Goal: Task Accomplishment & Management: Manage account settings

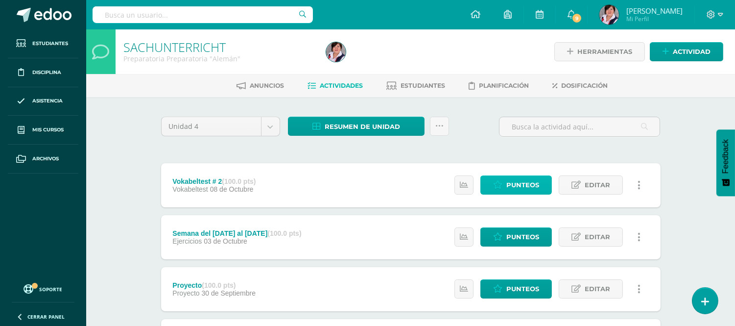
click at [525, 186] on span "Punteos" at bounding box center [522, 185] width 33 height 18
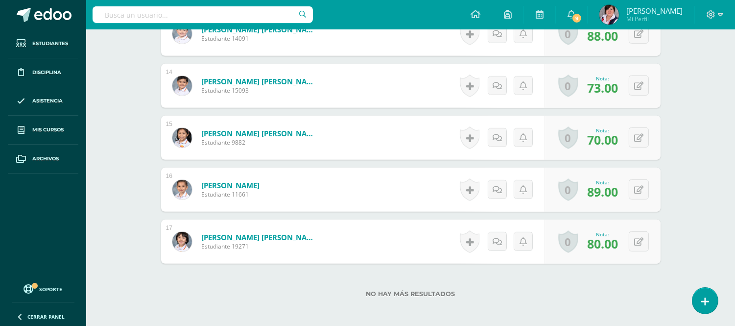
scroll to position [953, 0]
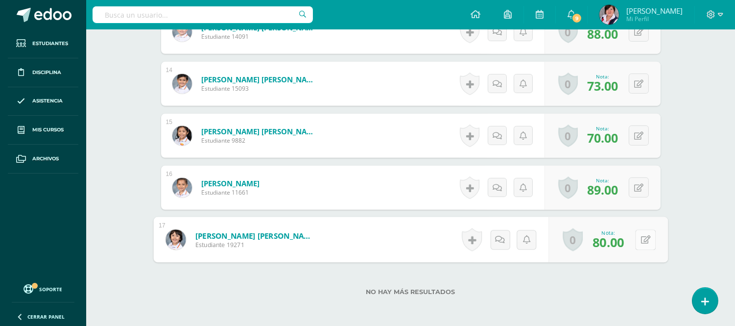
click at [641, 240] on icon at bounding box center [645, 239] width 10 height 8
click at [617, 242] on icon at bounding box center [619, 242] width 9 height 8
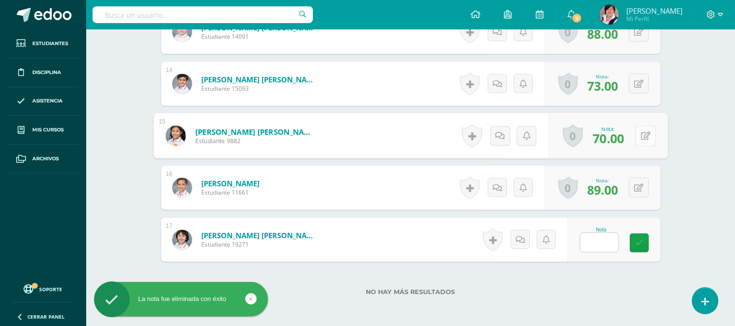
click at [635, 133] on button at bounding box center [645, 135] width 21 height 21
click at [618, 139] on icon at bounding box center [619, 139] width 9 height 8
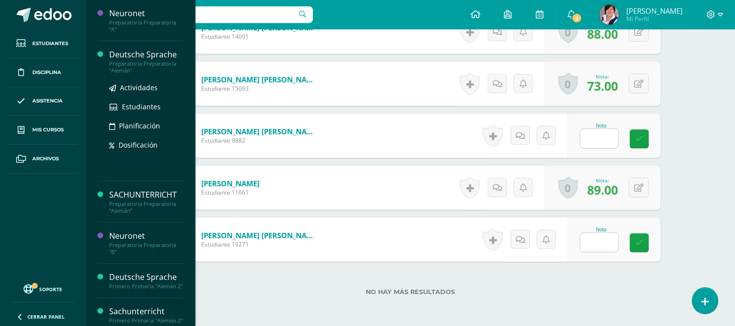
click at [139, 63] on div "Preparatoria Preparatoria "Alemán"" at bounding box center [146, 67] width 74 height 14
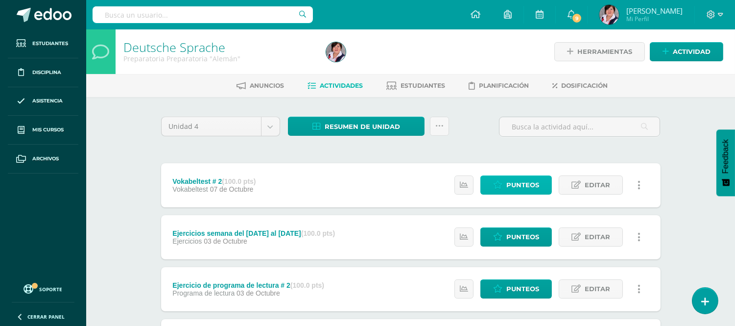
click at [522, 185] on span "Punteos" at bounding box center [522, 185] width 33 height 18
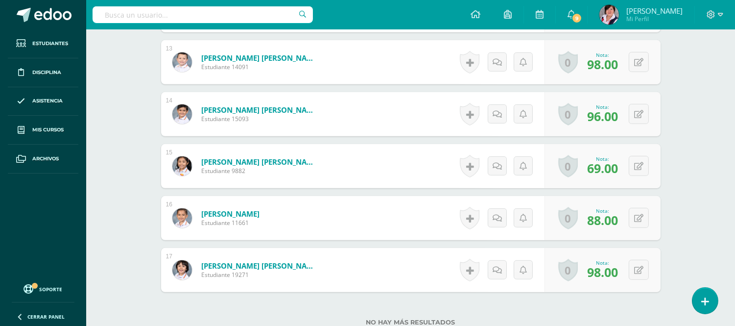
scroll to position [938, 0]
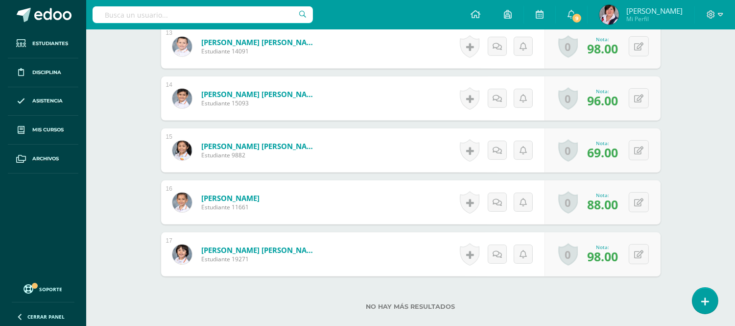
click at [608, 153] on span "69.00" at bounding box center [602, 152] width 31 height 17
click at [637, 145] on button at bounding box center [645, 150] width 21 height 21
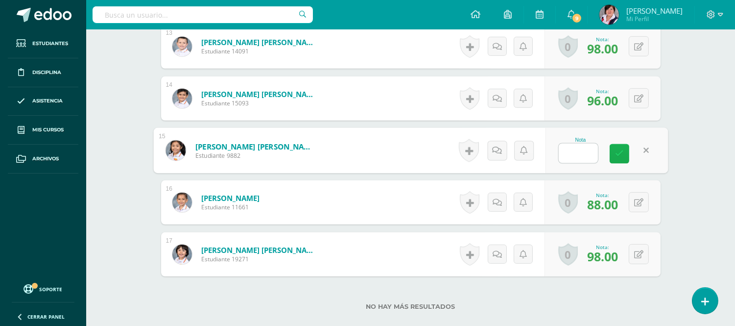
click at [617, 153] on icon at bounding box center [619, 153] width 9 height 8
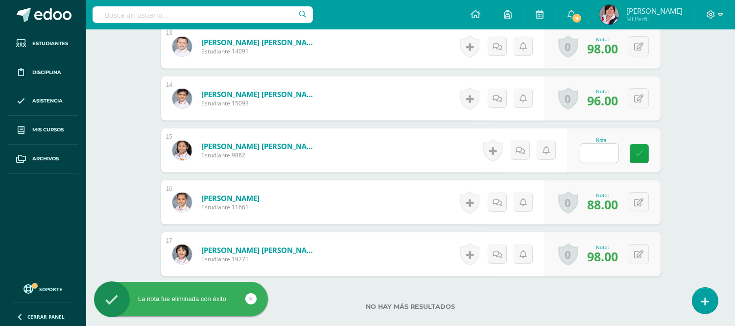
click at [600, 255] on span "98.00" at bounding box center [602, 256] width 31 height 17
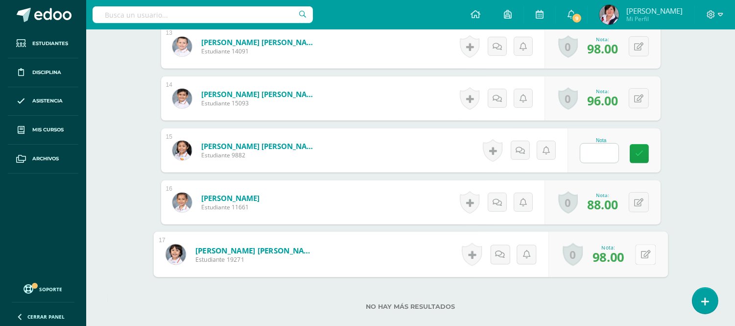
click at [640, 254] on icon at bounding box center [645, 254] width 10 height 8
click at [618, 257] on icon at bounding box center [619, 257] width 9 height 8
